Goal: Check status: Check status

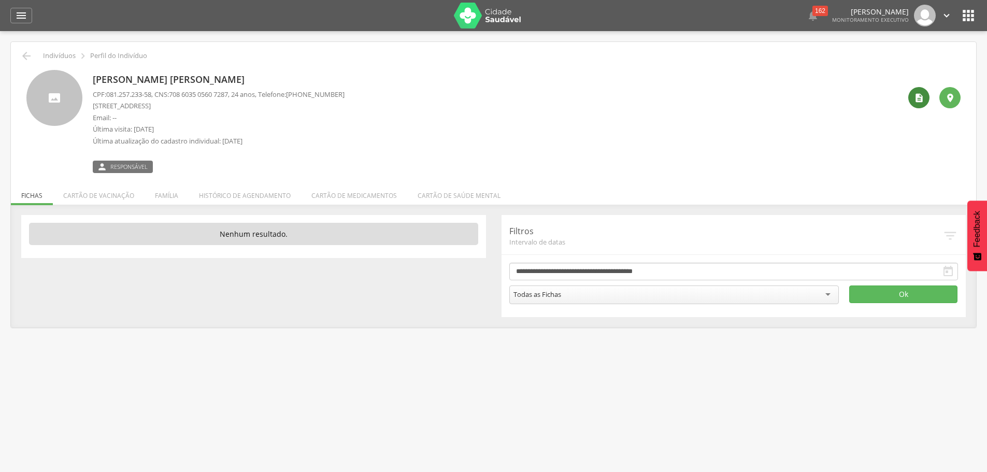
click at [919, 100] on icon "" at bounding box center [919, 98] width 10 height 10
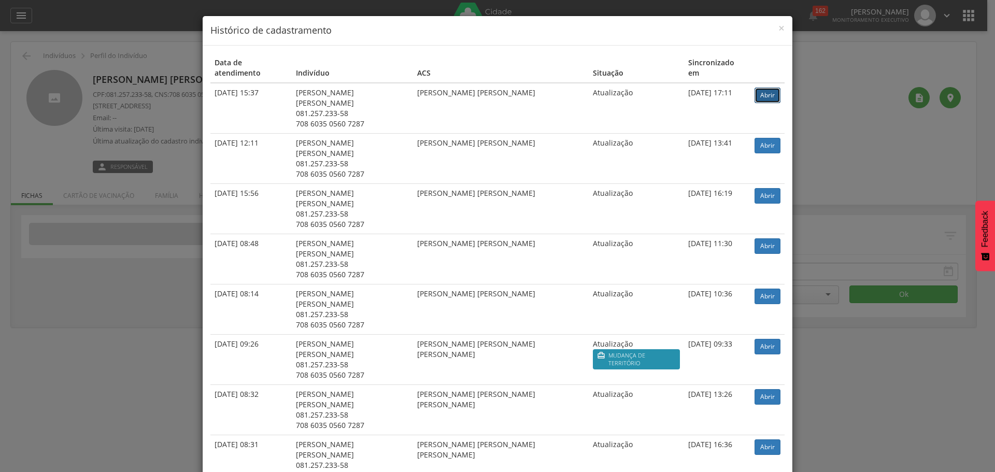
click at [761, 88] on link "Abrir" at bounding box center [768, 96] width 26 height 16
click at [778, 26] on span "×" at bounding box center [781, 28] width 6 height 15
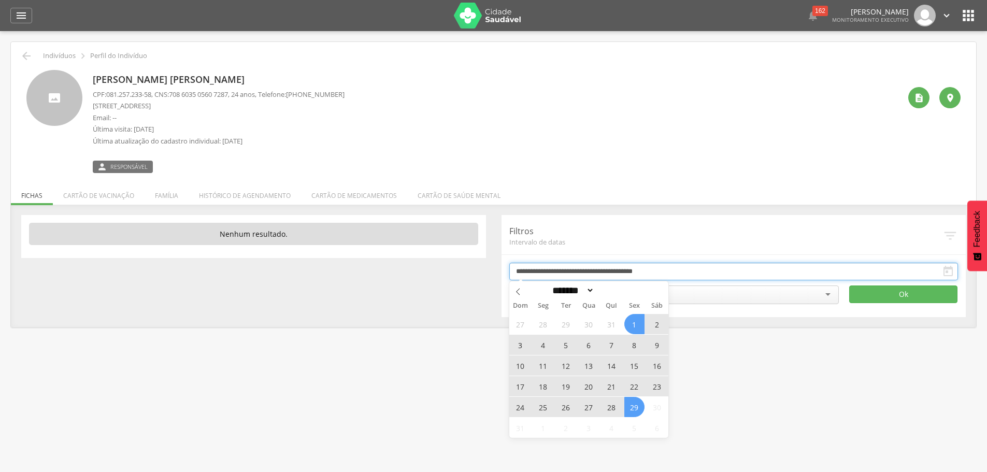
click at [551, 273] on input "**********" at bounding box center [733, 272] width 449 height 18
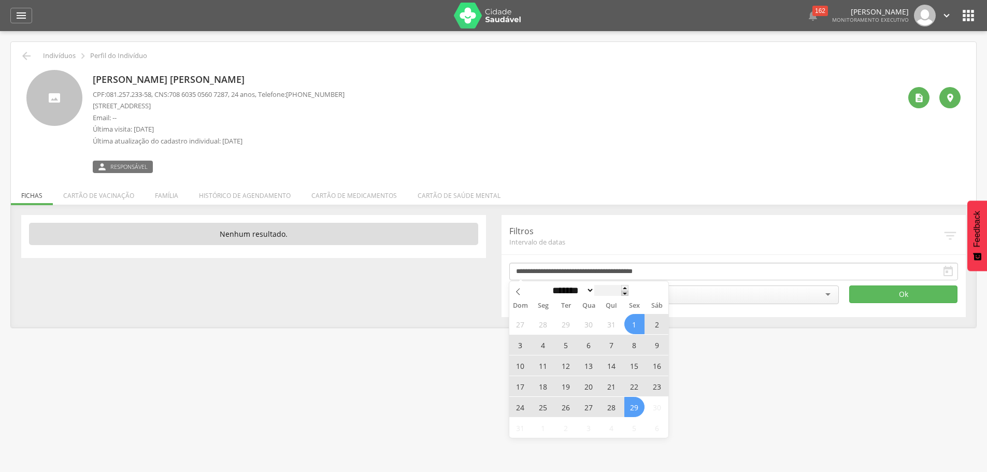
click at [629, 296] on span at bounding box center [624, 294] width 7 height 6
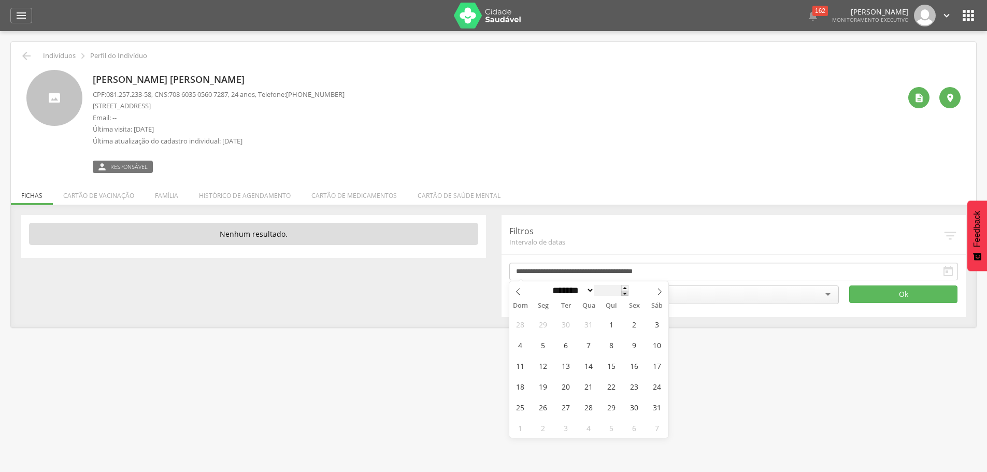
click at [629, 296] on span at bounding box center [624, 294] width 7 height 6
type input "****"
click at [518, 292] on icon at bounding box center [518, 291] width 7 height 7
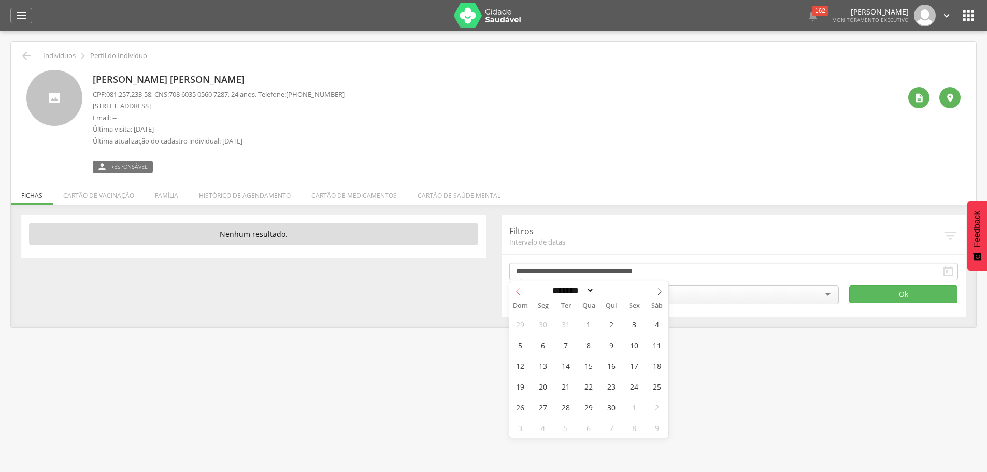
click at [518, 292] on icon at bounding box center [518, 291] width 7 height 7
select select "*"
click at [568, 324] on span "1" at bounding box center [566, 324] width 20 height 20
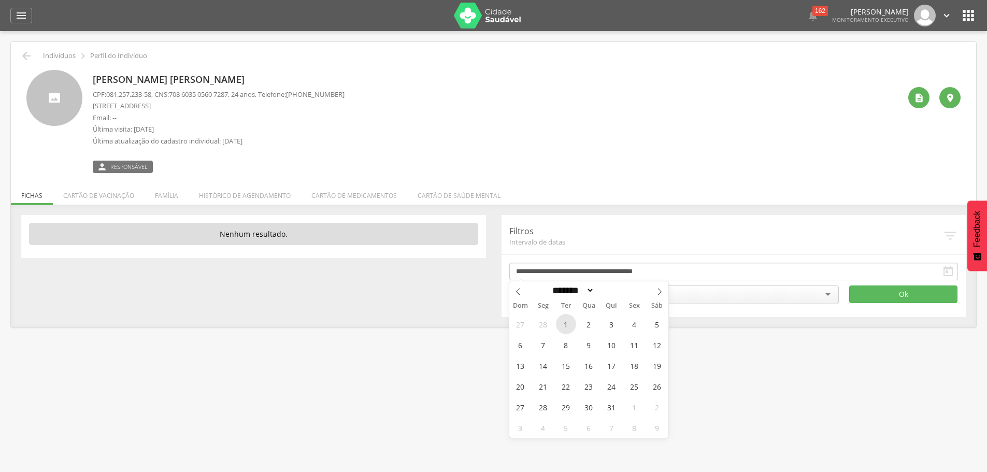
type input "**********"
click at [629, 288] on span at bounding box center [624, 288] width 7 height 6
type input "****"
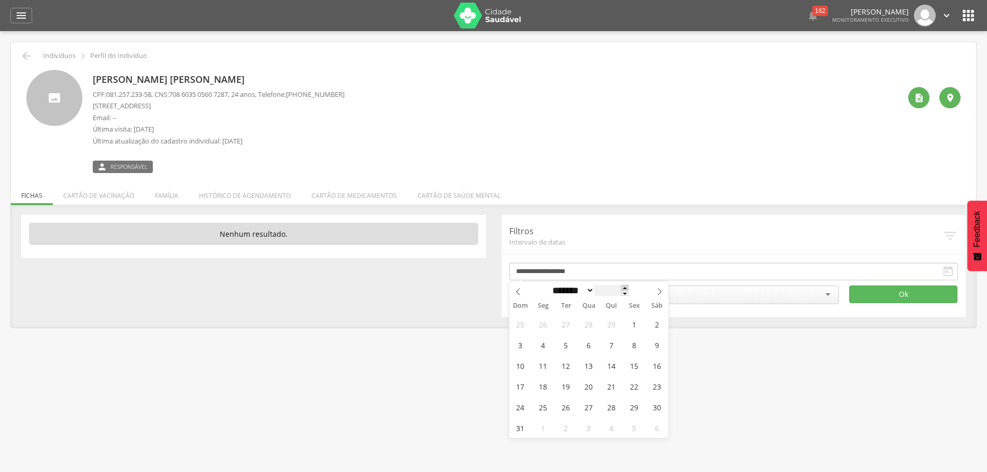
click at [629, 288] on span at bounding box center [624, 288] width 7 height 6
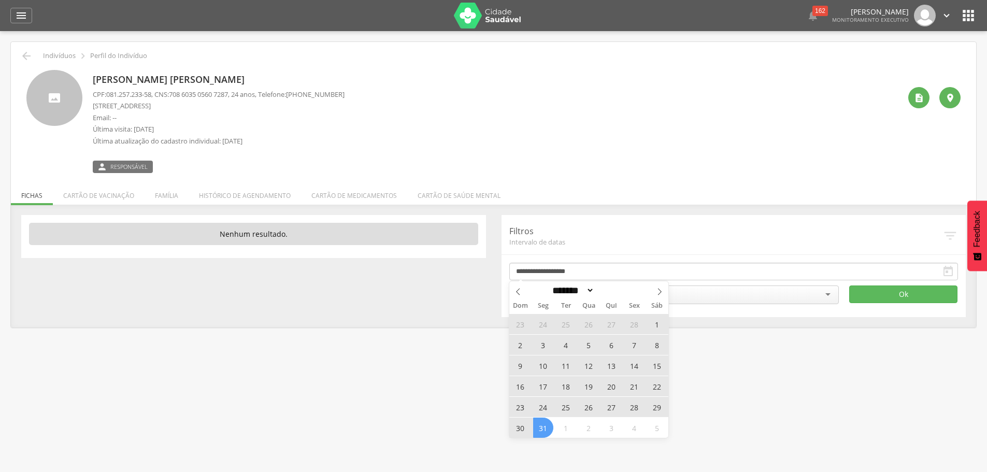
click at [542, 428] on span "31" at bounding box center [543, 428] width 20 height 20
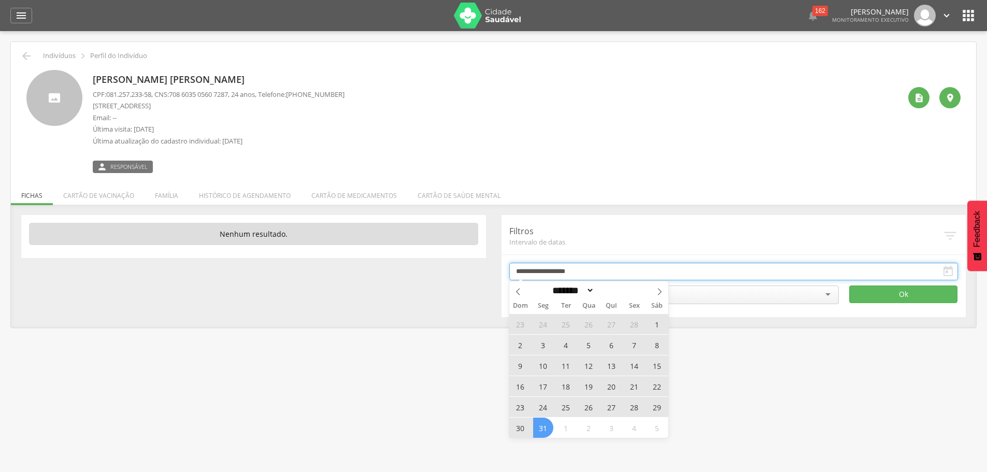
type input "**********"
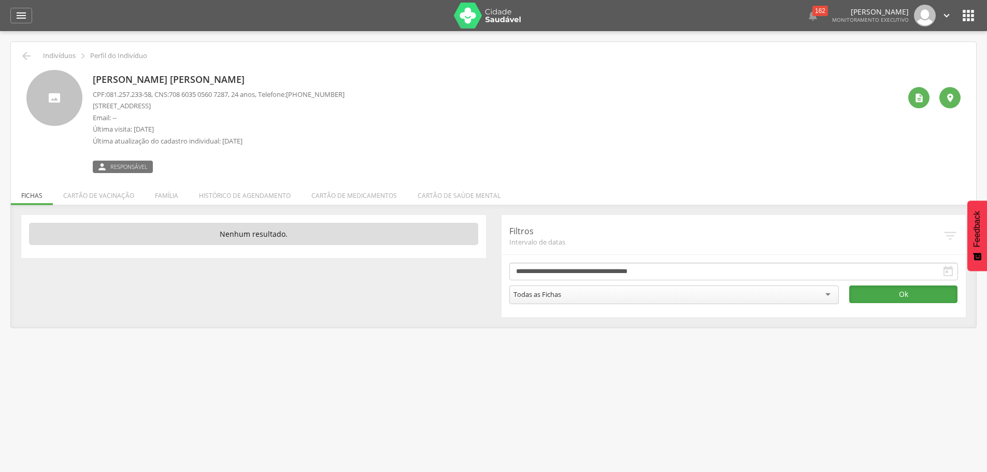
click at [905, 293] on button "Ok" at bounding box center [903, 295] width 108 height 18
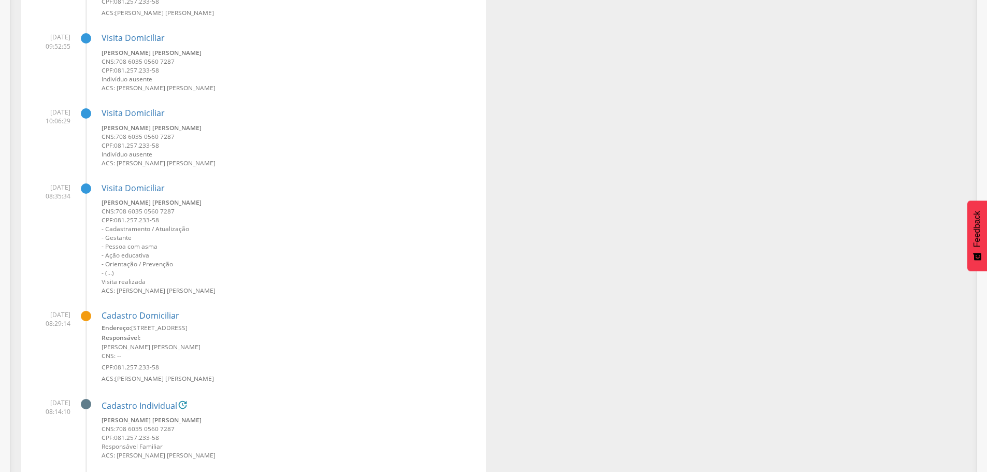
scroll to position [941, 0]
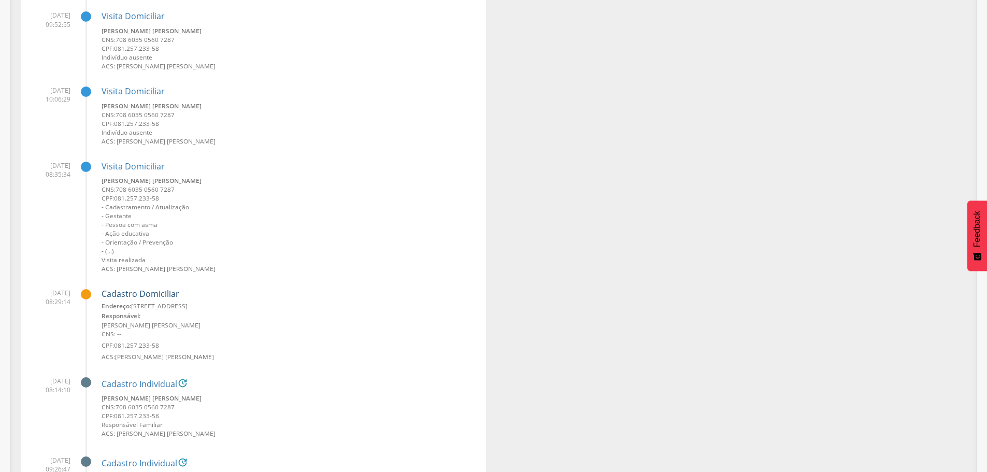
click at [143, 293] on link "Cadastro Domiciliar" at bounding box center [141, 294] width 78 height 9
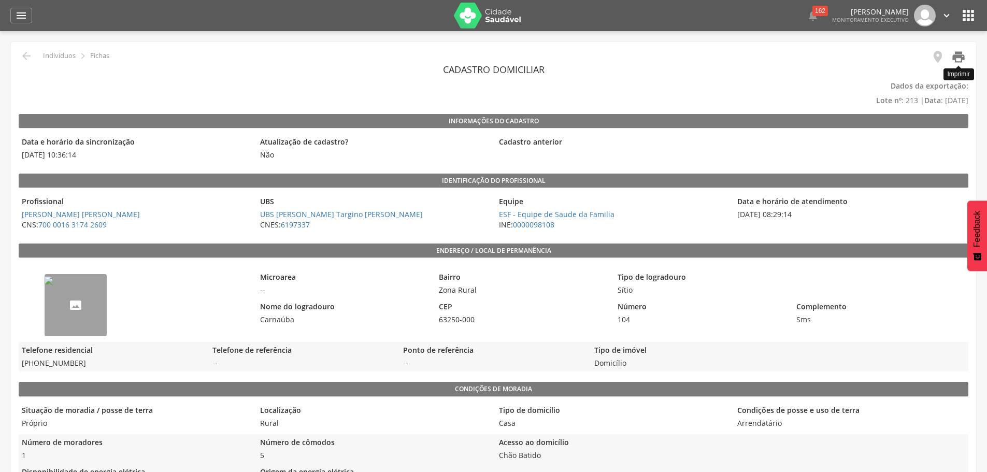
click at [957, 56] on icon "" at bounding box center [959, 57] width 15 height 15
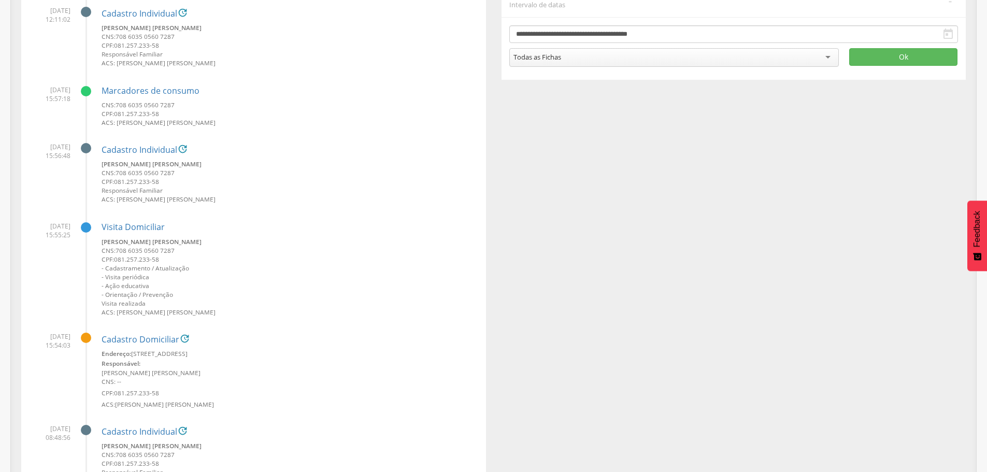
scroll to position [238, 0]
click at [152, 339] on link "Cadastro Domiciliar" at bounding box center [141, 338] width 78 height 9
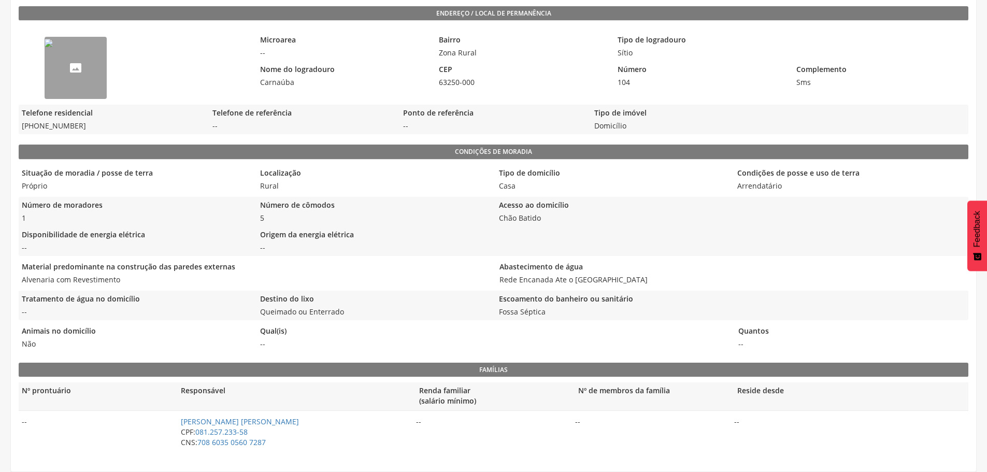
scroll to position [82, 0]
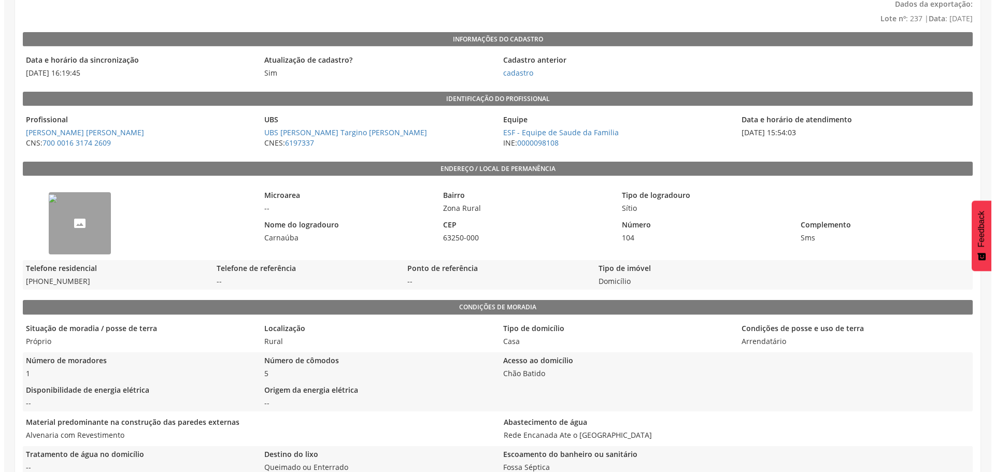
scroll to position [31, 0]
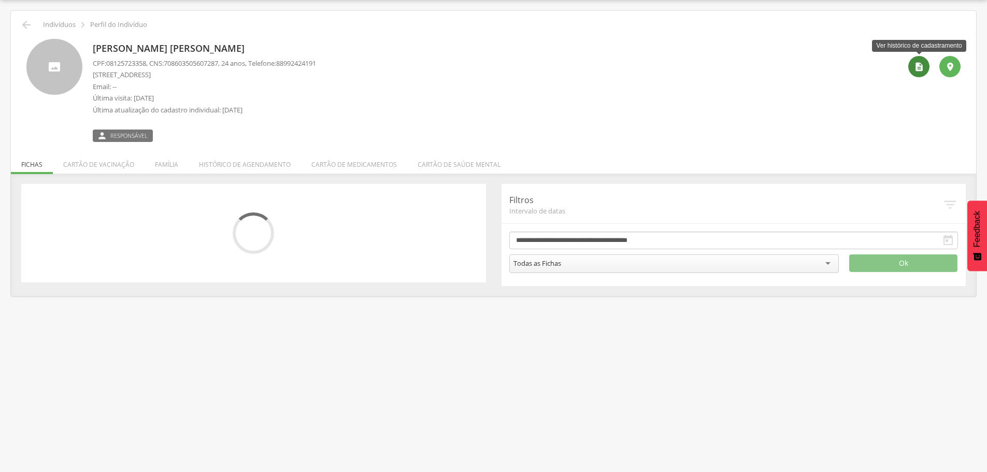
click at [917, 68] on icon "" at bounding box center [919, 67] width 10 height 10
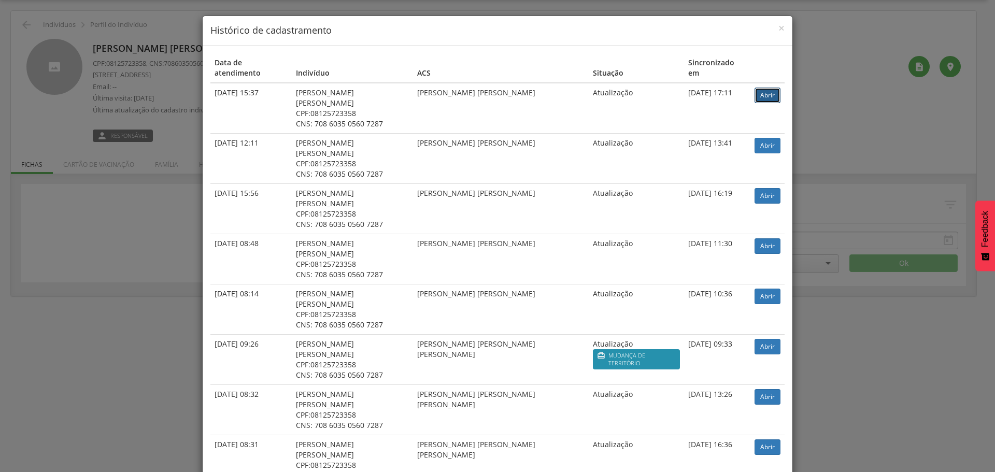
click at [761, 88] on link "Abrir" at bounding box center [768, 96] width 26 height 16
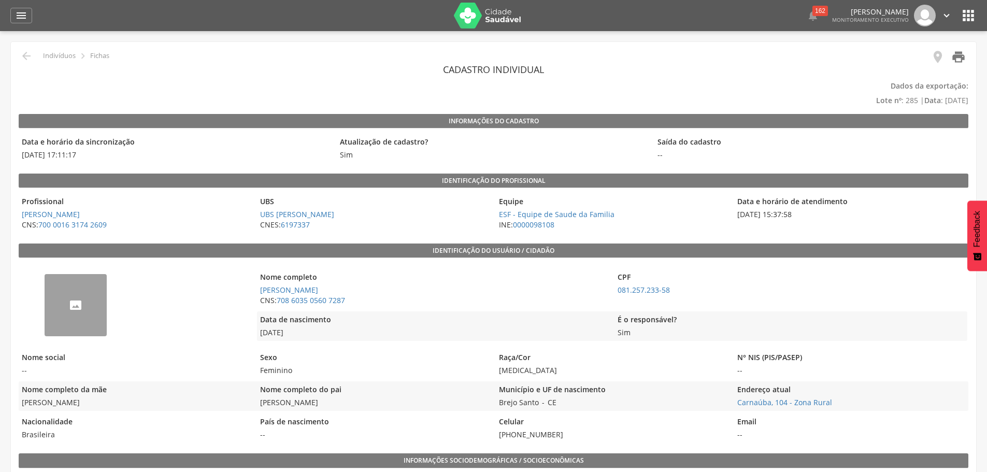
click at [960, 54] on icon "" at bounding box center [959, 57] width 15 height 15
click at [959, 61] on icon "" at bounding box center [959, 57] width 15 height 15
